Goal: Task Accomplishment & Management: Manage account settings

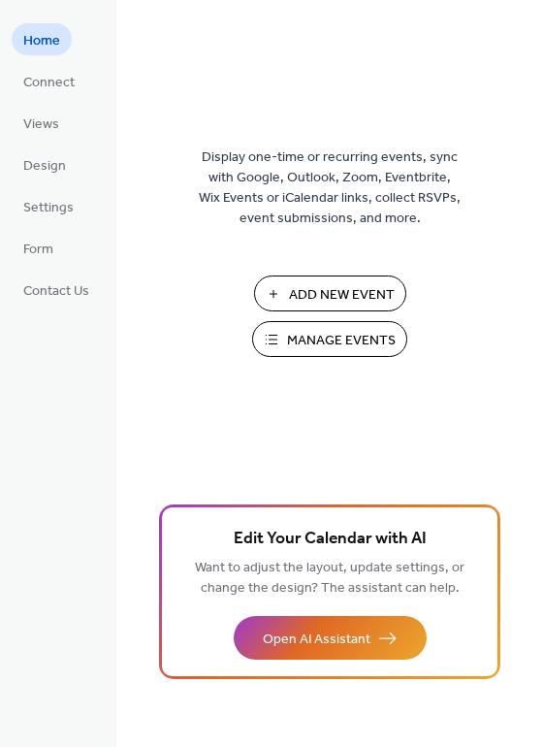
click at [322, 350] on span "Manage Events" at bounding box center [341, 341] width 109 height 20
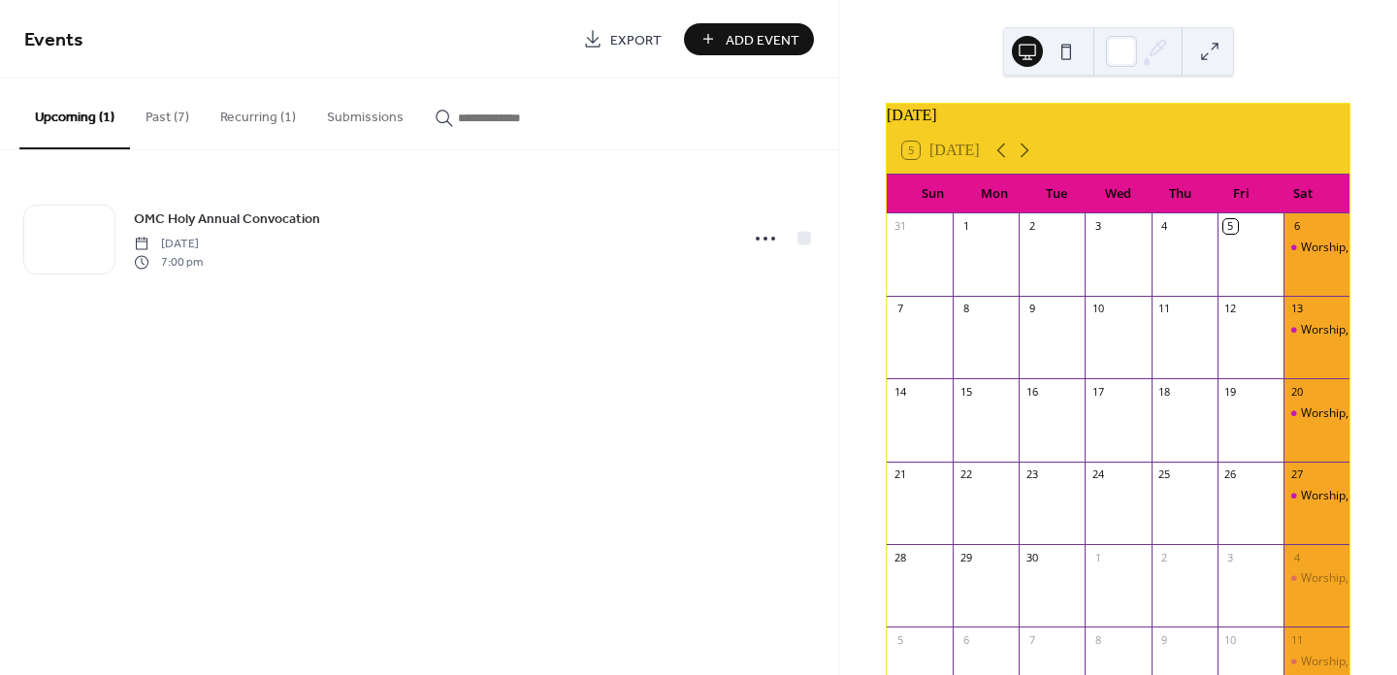
click at [249, 117] on button "Recurring (1)" at bounding box center [258, 113] width 107 height 69
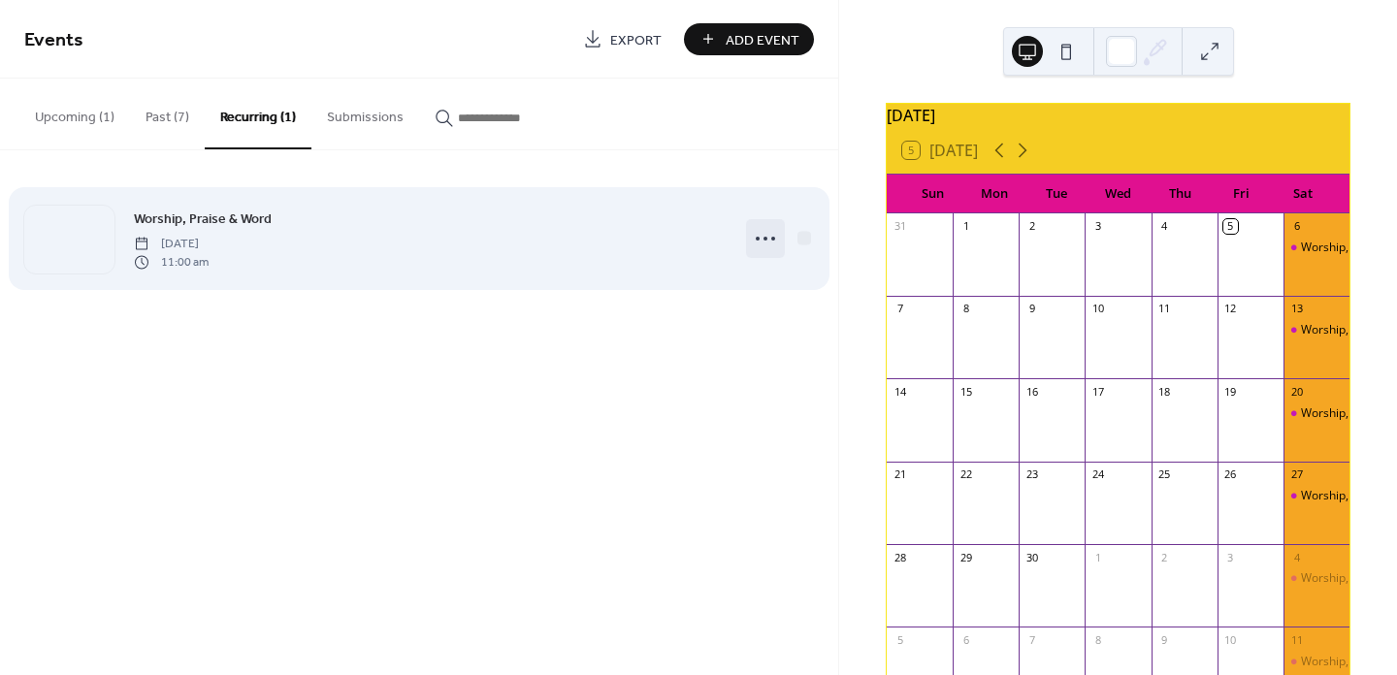
click at [768, 240] on icon at bounding box center [765, 238] width 31 height 31
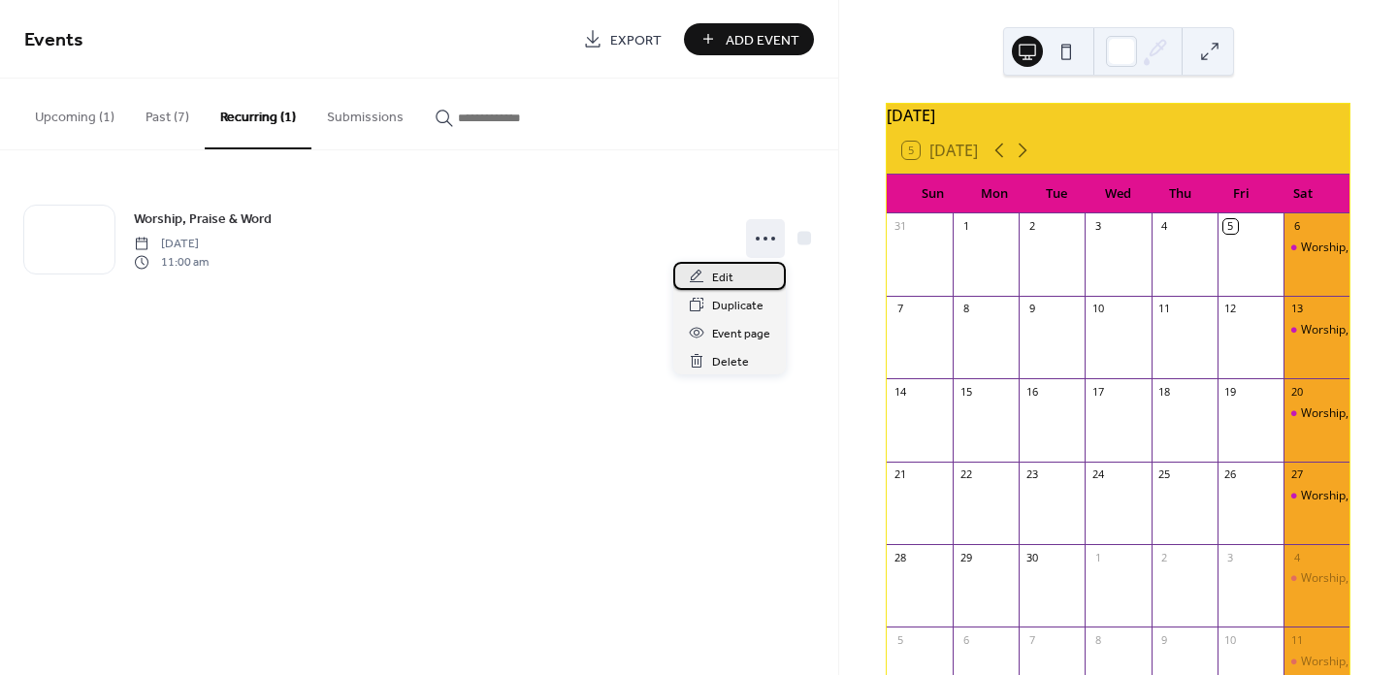
click at [718, 270] on span "Edit" at bounding box center [722, 278] width 21 height 20
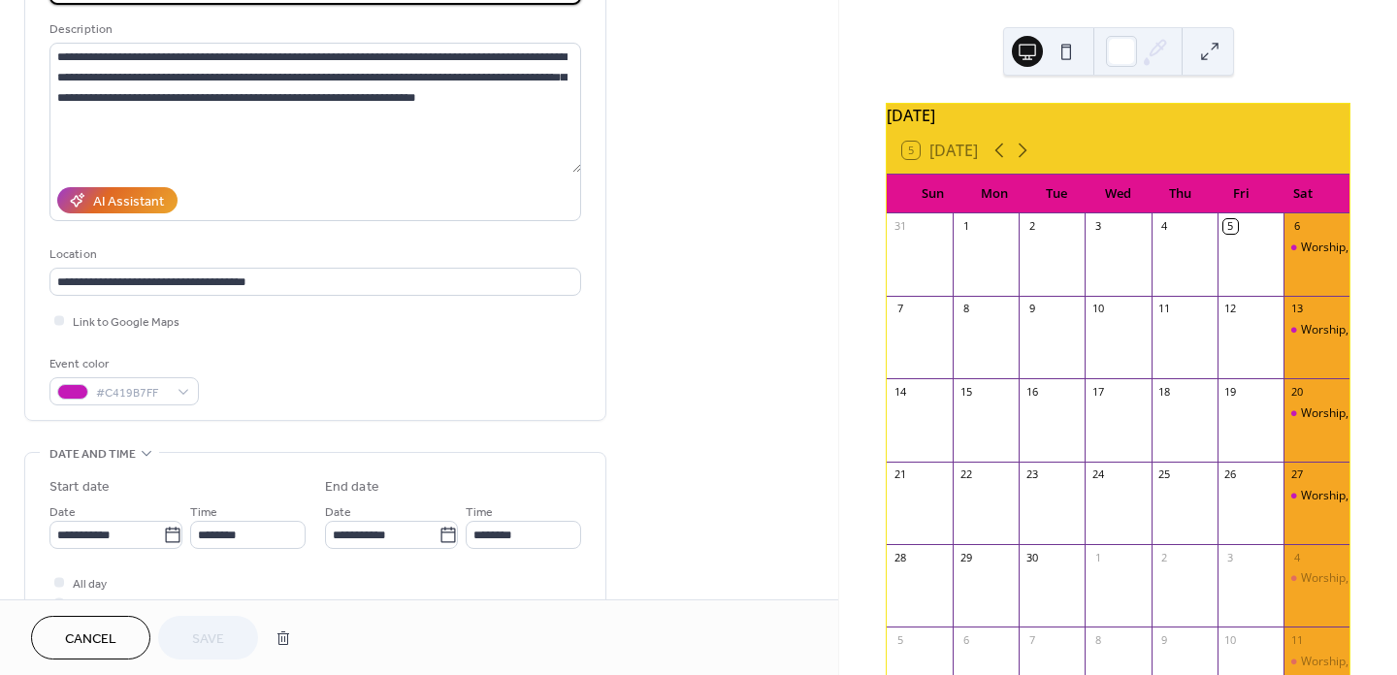
scroll to position [180, 0]
click at [216, 538] on input "********" at bounding box center [247, 535] width 115 height 28
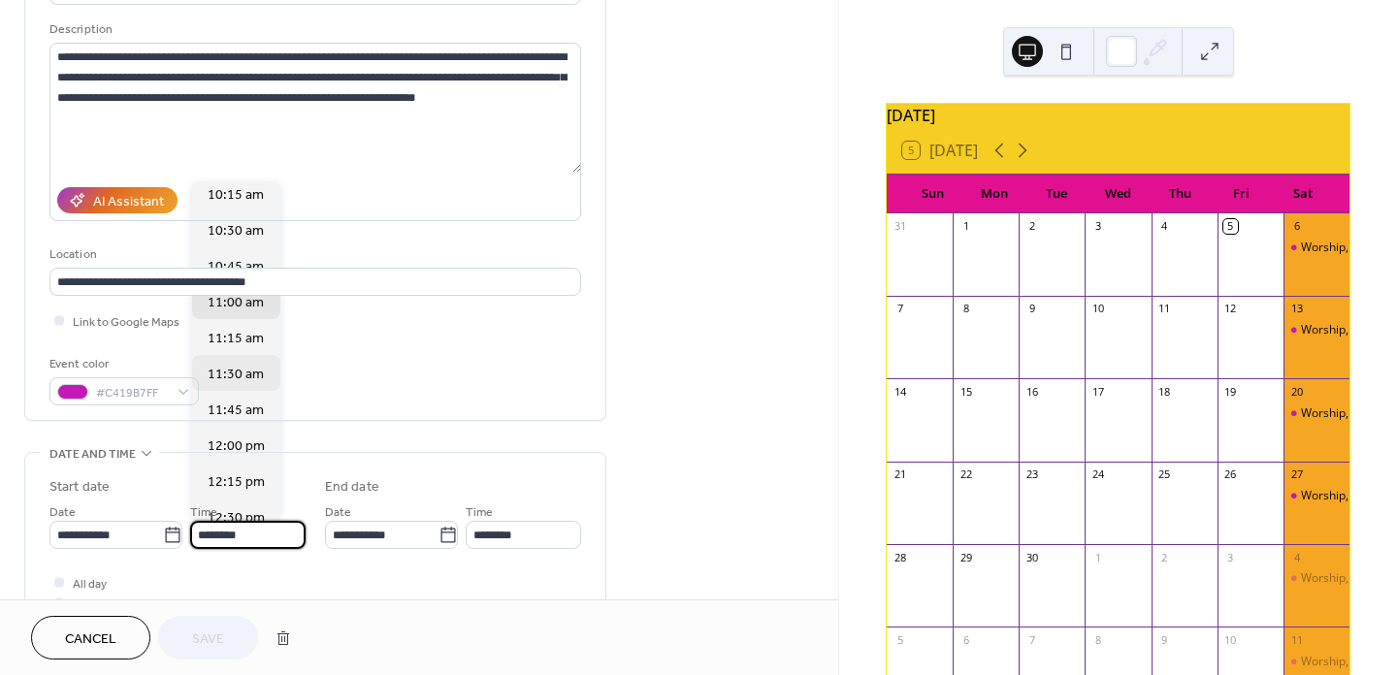
scroll to position [1427, 0]
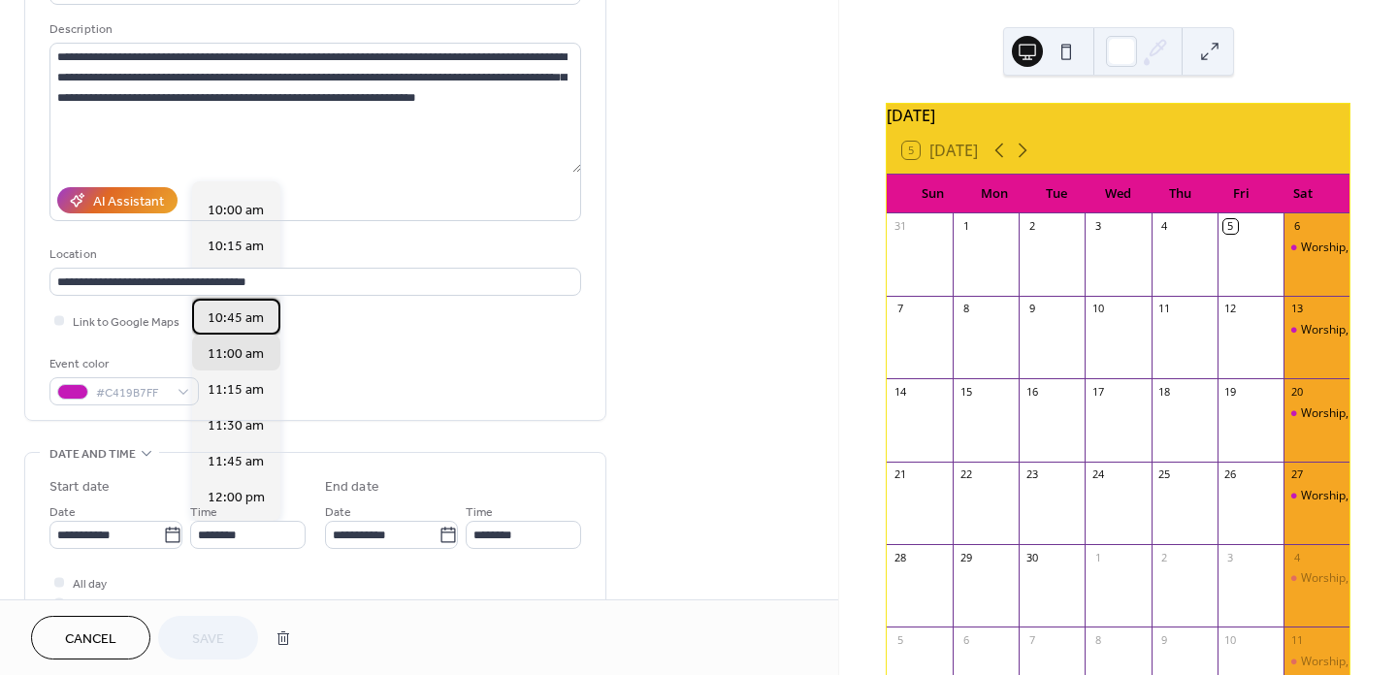
click at [230, 320] on span "10:45 am" at bounding box center [236, 318] width 56 height 20
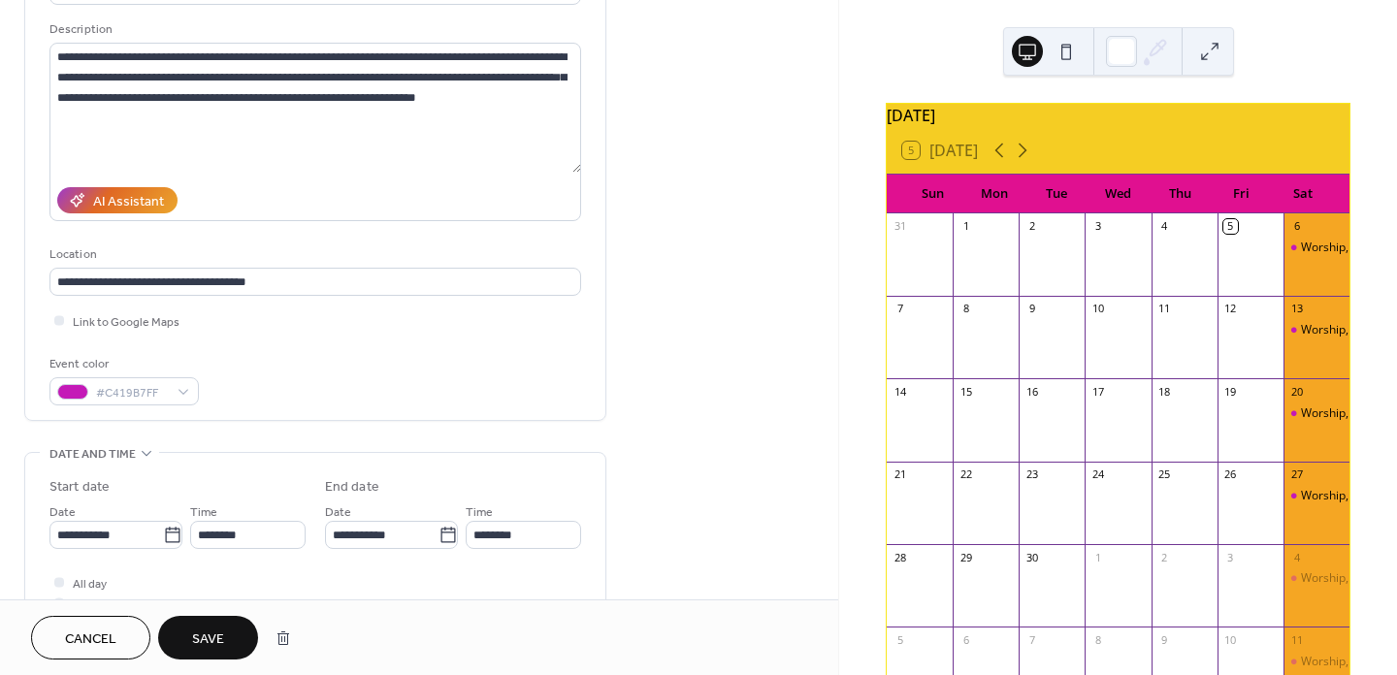
type input "********"
click at [520, 531] on input "********" at bounding box center [523, 535] width 115 height 28
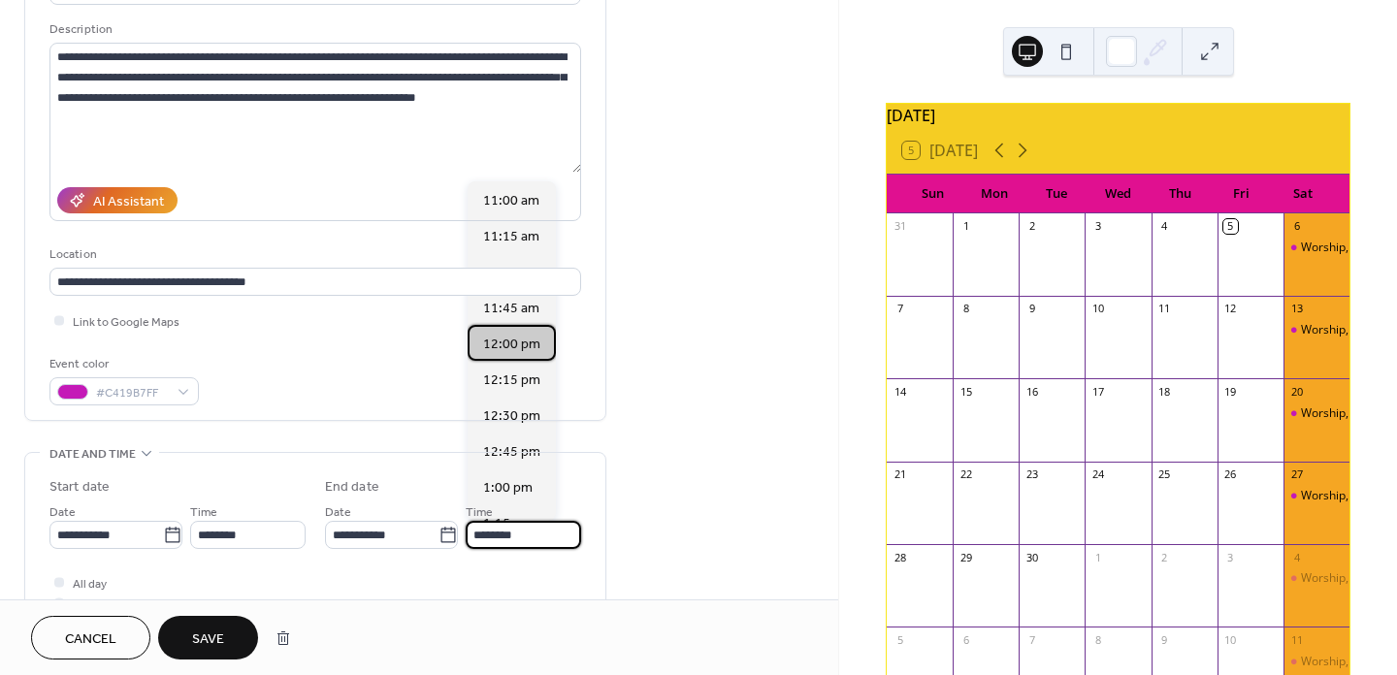
click at [509, 350] on span "12:00 pm" at bounding box center [511, 344] width 57 height 20
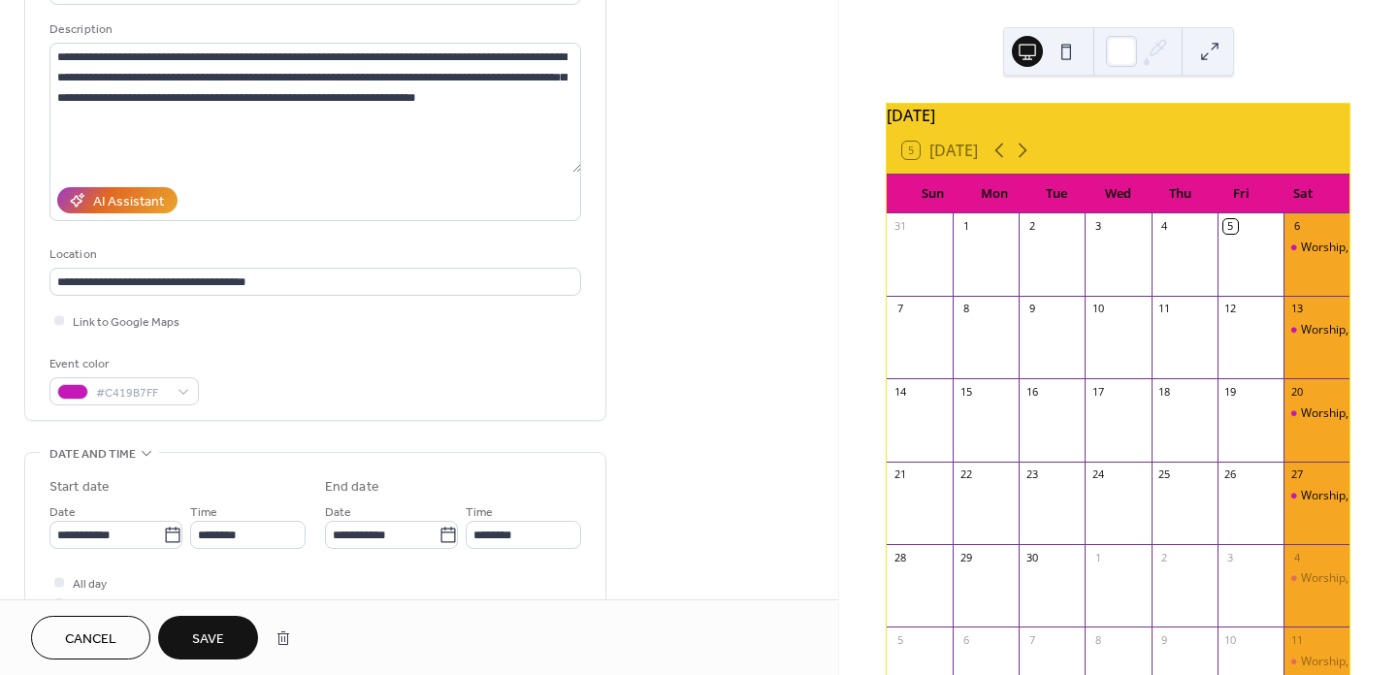
click at [226, 647] on button "Save" at bounding box center [208, 638] width 100 height 44
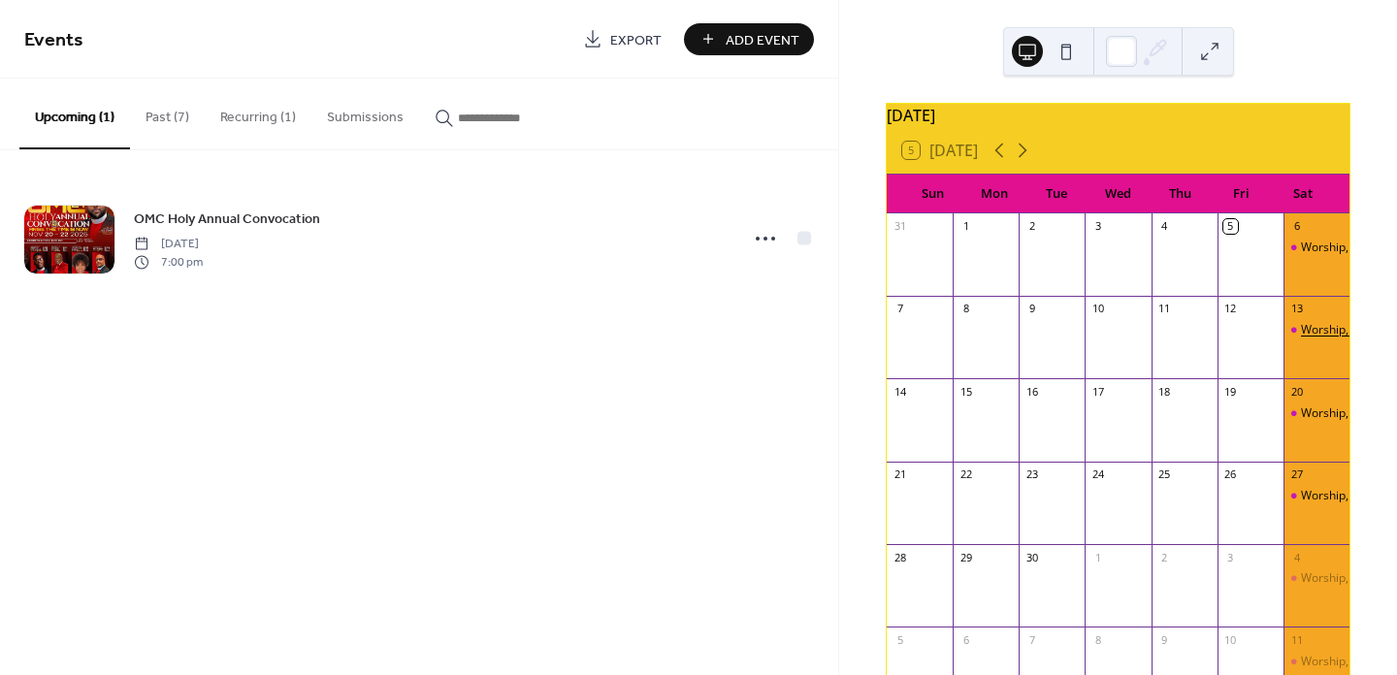
click at [1307, 339] on div "Worship, Praise & Word" at bounding box center [1365, 330] width 128 height 16
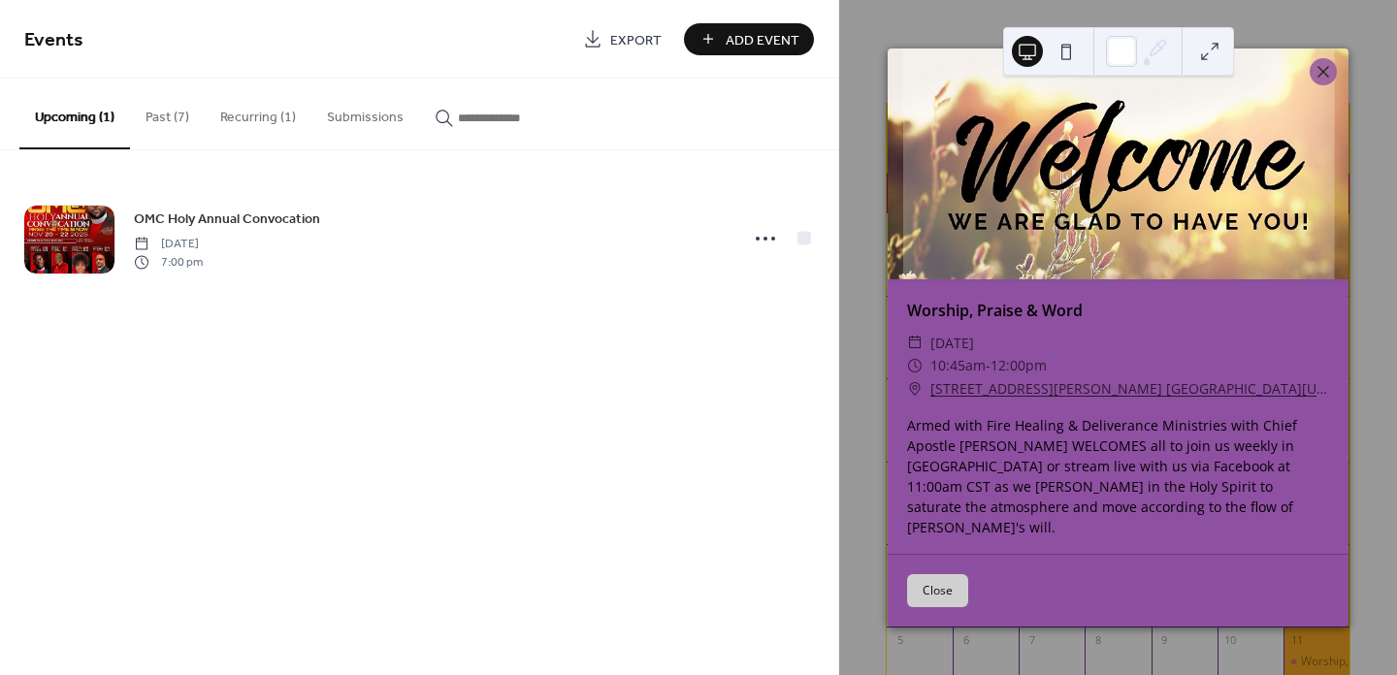
click at [955, 580] on button "Close" at bounding box center [937, 591] width 61 height 33
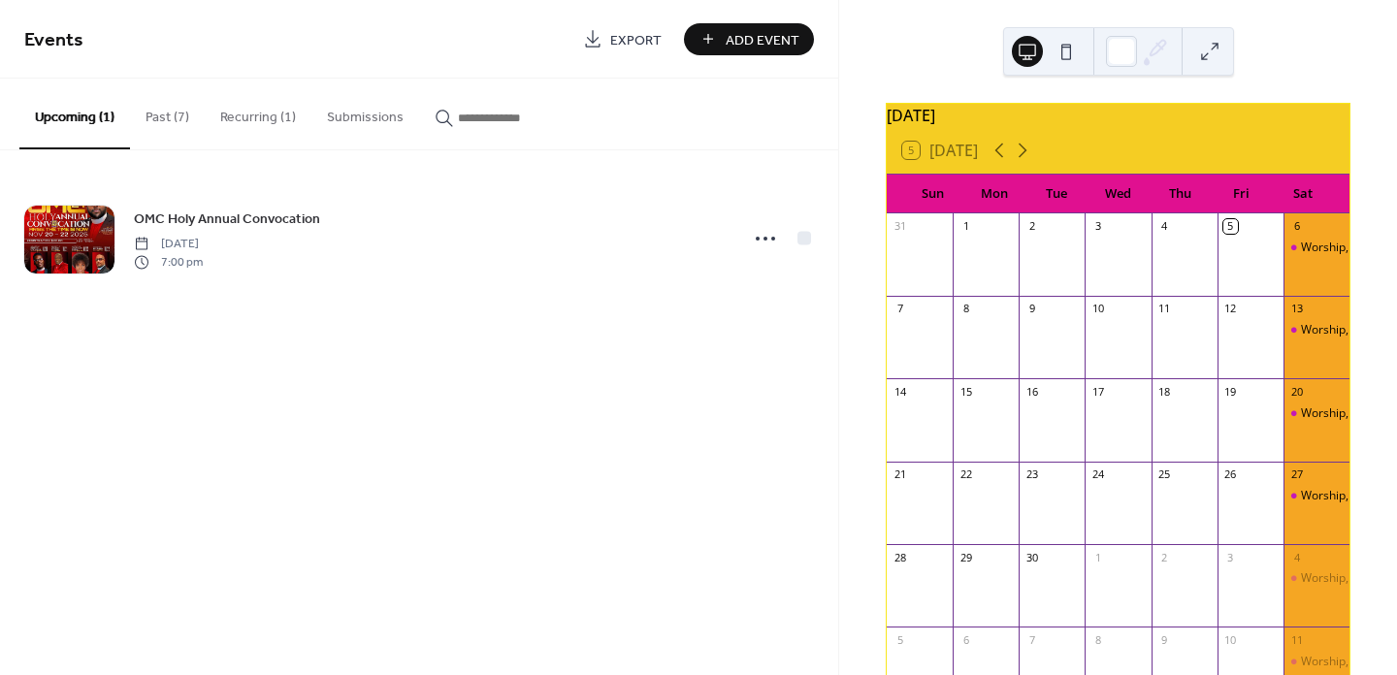
click at [491, 436] on div "Events Export Add Event Upcoming (1) Past (7) Recurring (1) Submissions OMC Hol…" at bounding box center [419, 337] width 838 height 675
click at [153, 115] on button "Past (7)" at bounding box center [167, 113] width 75 height 69
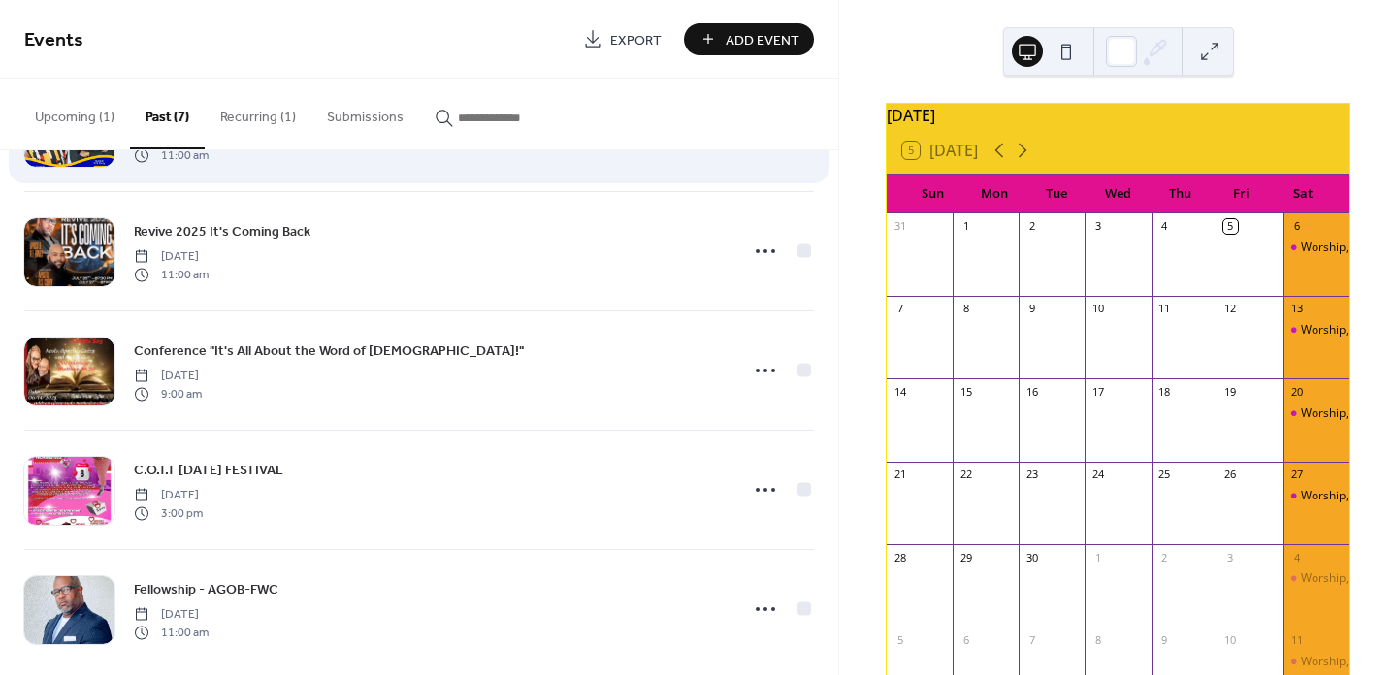
scroll to position [368, 0]
